Goal: Task Accomplishment & Management: Manage account settings

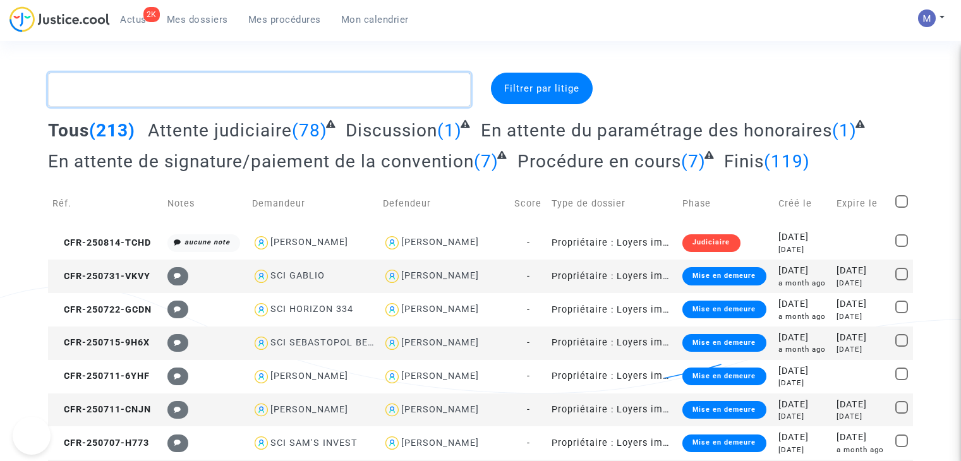
click at [216, 82] on textarea at bounding box center [259, 90] width 423 height 34
paste textarea "CFR-240820-RFJ9"
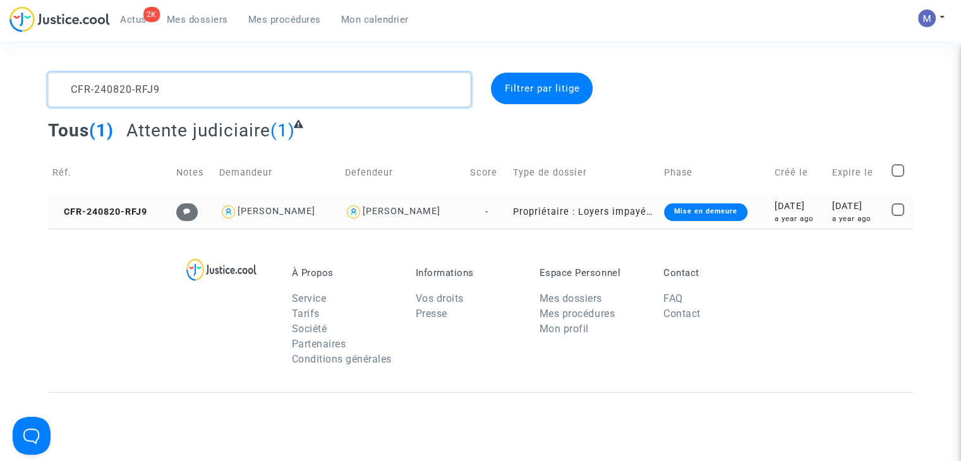
type textarea "CFR-240820-RFJ9"
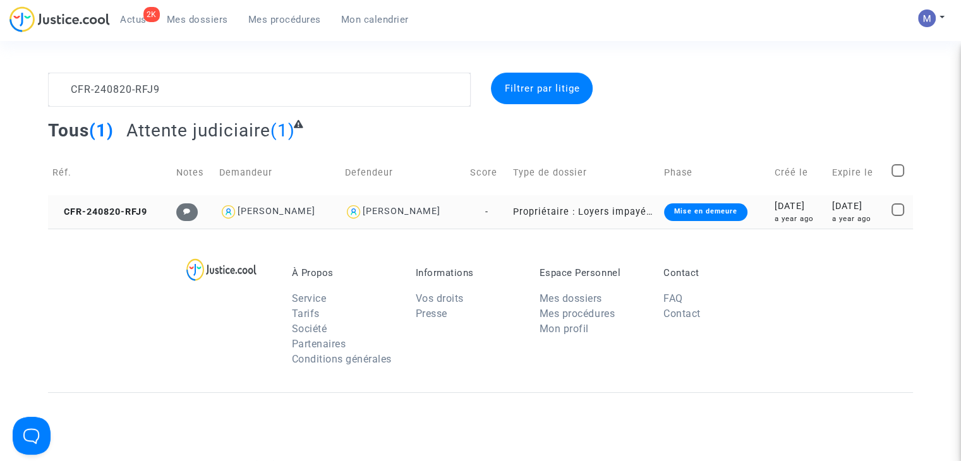
click at [104, 217] on td "CFR-240820-RFJ9" at bounding box center [110, 211] width 124 height 33
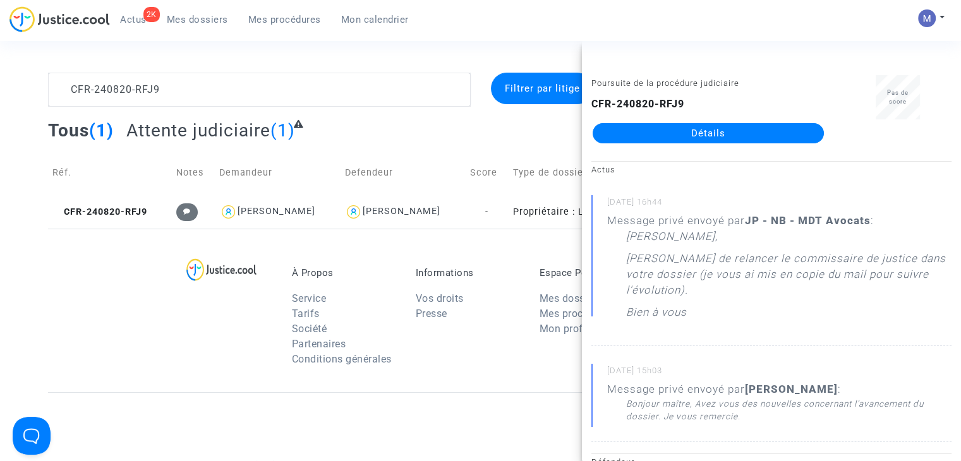
click at [740, 127] on link "Détails" at bounding box center [708, 133] width 231 height 20
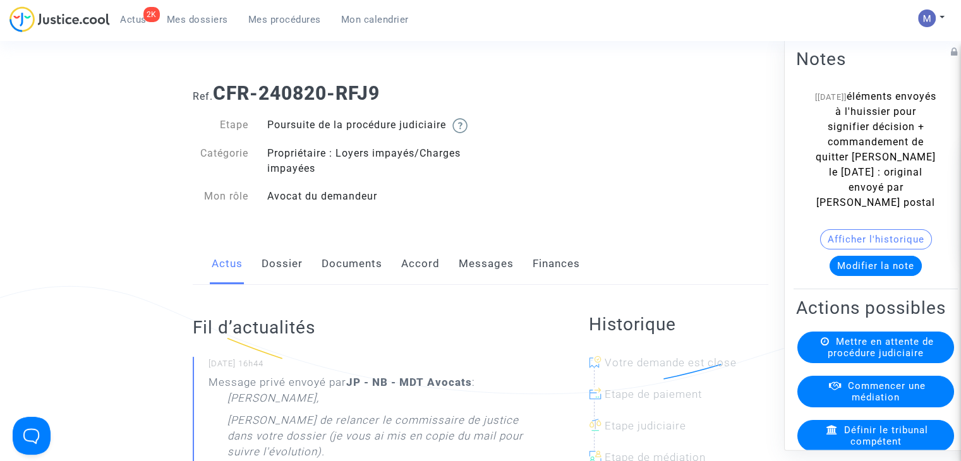
click at [848, 276] on button "Modifier la note" at bounding box center [875, 266] width 92 height 20
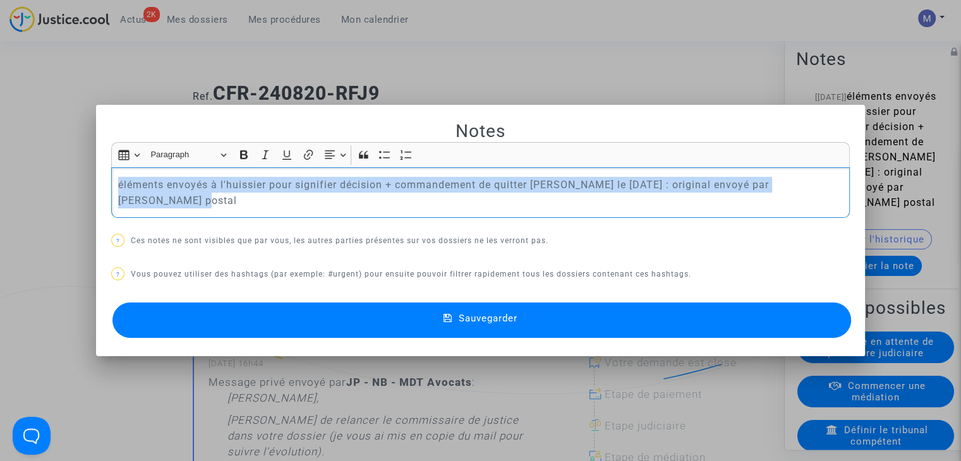
drag, startPoint x: 833, startPoint y: 195, endPoint x: 81, endPoint y: 93, distance: 758.6
click at [82, 94] on div "Notes Rich Text Editor Insert table Insert table Heading Paragraph Paragraph He…" at bounding box center [480, 230] width 961 height 461
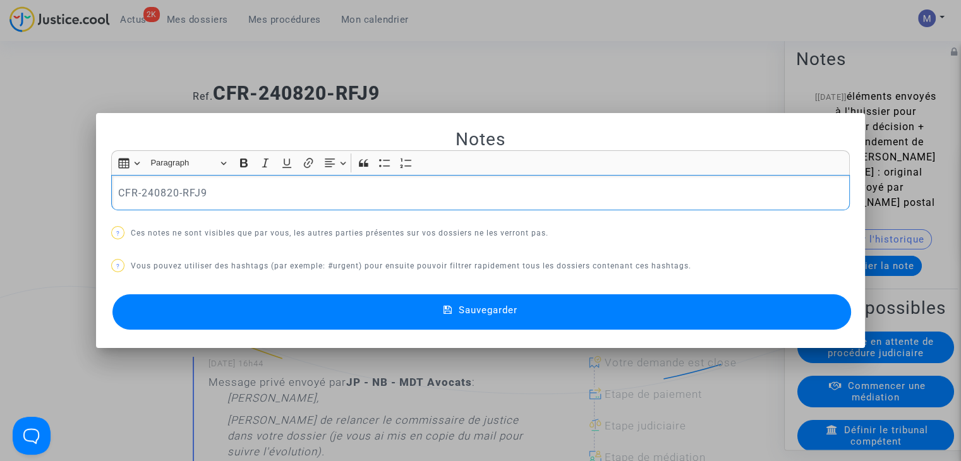
drag, startPoint x: 195, startPoint y: 201, endPoint x: 104, endPoint y: 193, distance: 91.3
click at [104, 194] on mat-dialog-container "Notes Rich Text Editor Insert table Insert table Heading Paragraph Paragraph He…" at bounding box center [480, 231] width 769 height 236
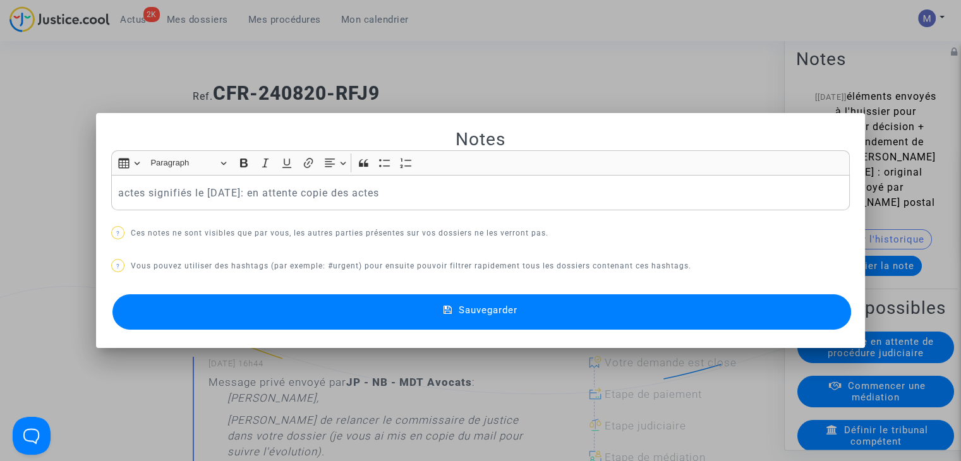
click at [488, 311] on span "Sauvegarder" at bounding box center [488, 309] width 59 height 11
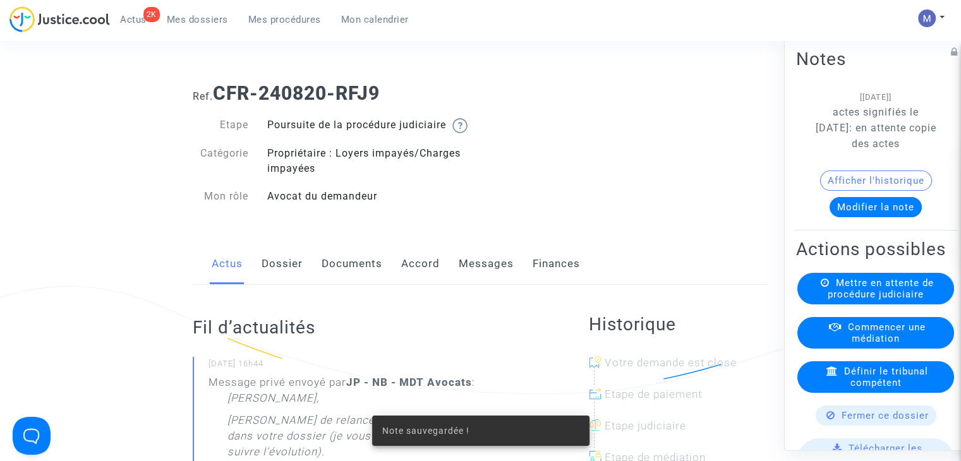
click at [190, 16] on span "Mes dossiers" at bounding box center [197, 19] width 61 height 11
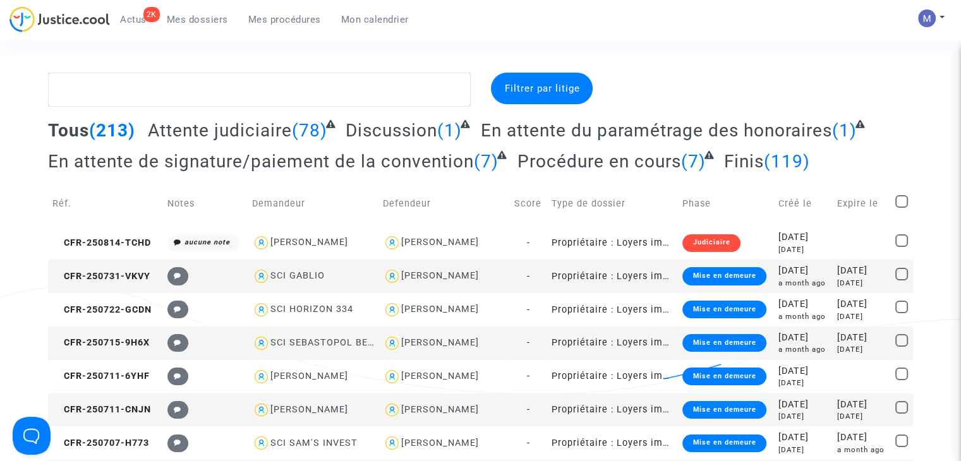
click at [234, 135] on span "Attente judiciaire" at bounding box center [220, 130] width 144 height 21
